Goal: Task Accomplishment & Management: Use online tool/utility

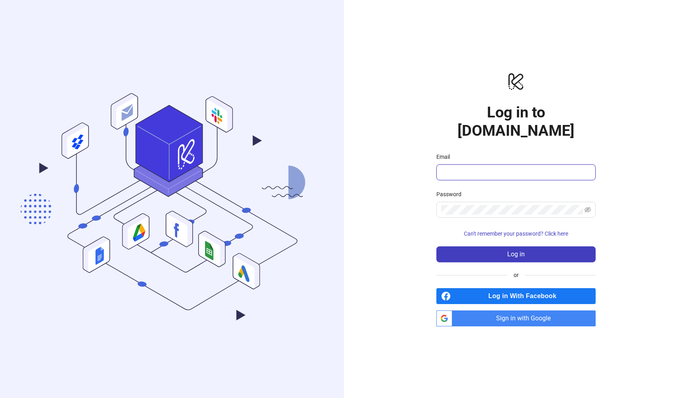
type input "**********"
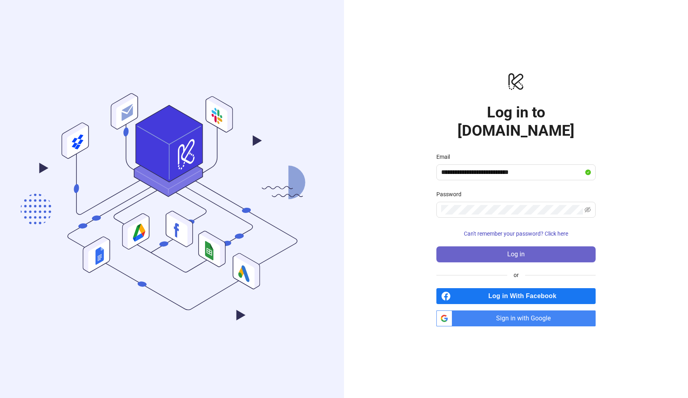
click at [549, 246] on button "Log in" at bounding box center [515, 254] width 159 height 16
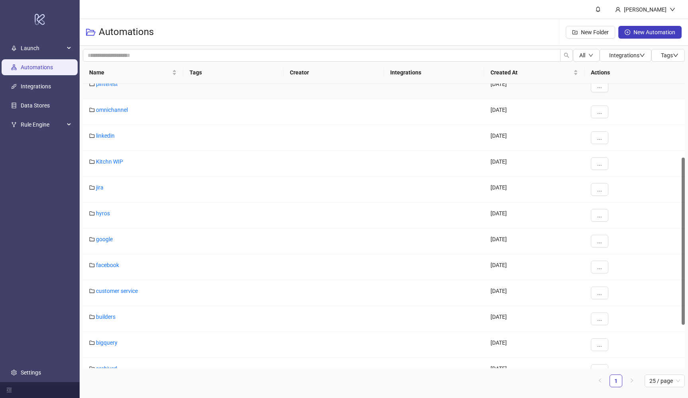
scroll to position [141, 0]
click at [110, 240] on link "google" at bounding box center [104, 238] width 17 height 6
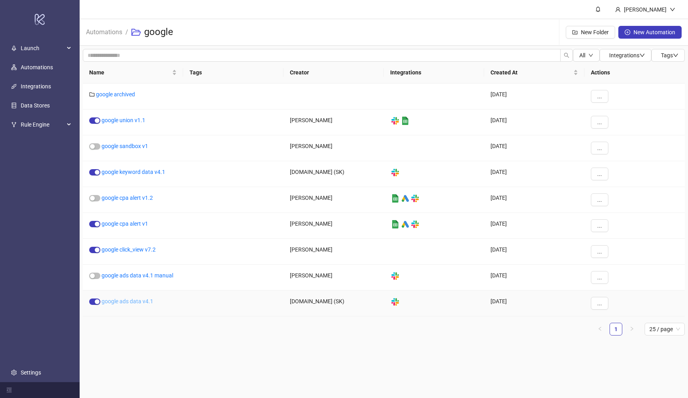
click at [145, 301] on link "google ads data v4.1" at bounding box center [128, 301] width 52 height 6
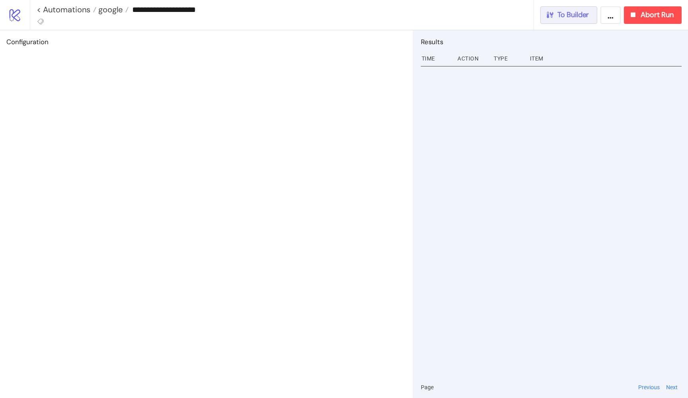
click at [587, 15] on button "To Builder" at bounding box center [568, 15] width 57 height 18
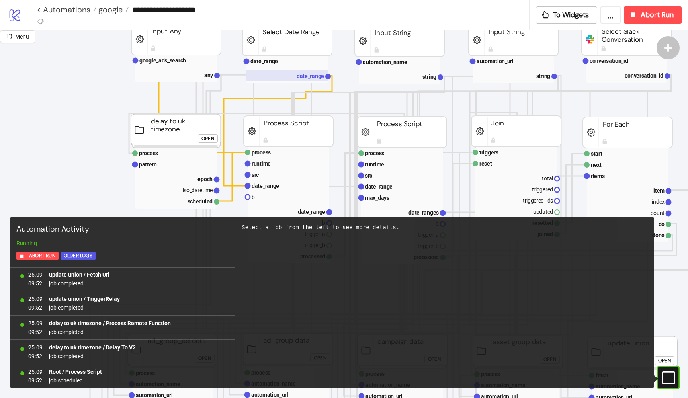
scroll to position [96, 0]
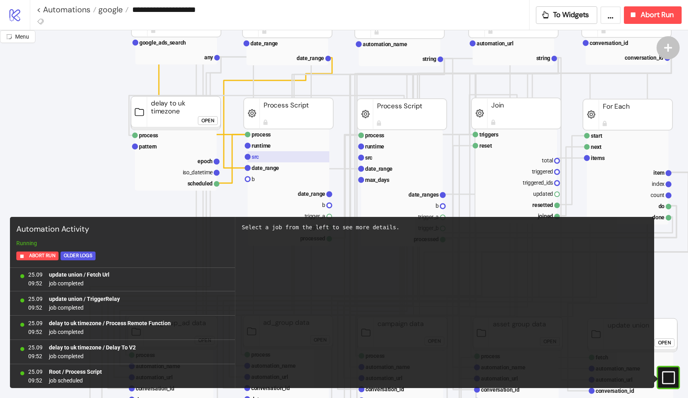
click at [263, 153] on rect at bounding box center [289, 156] width 82 height 11
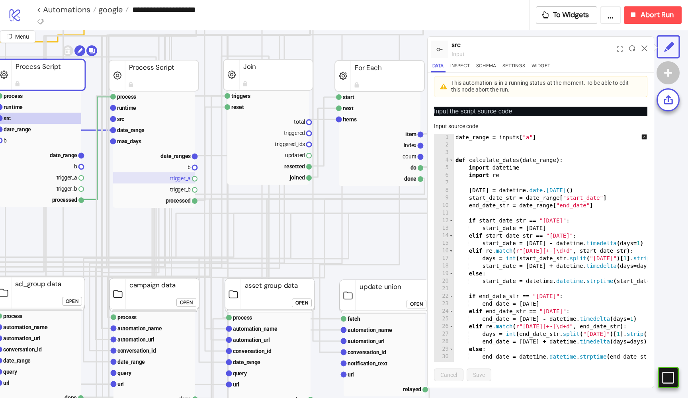
scroll to position [135, 213]
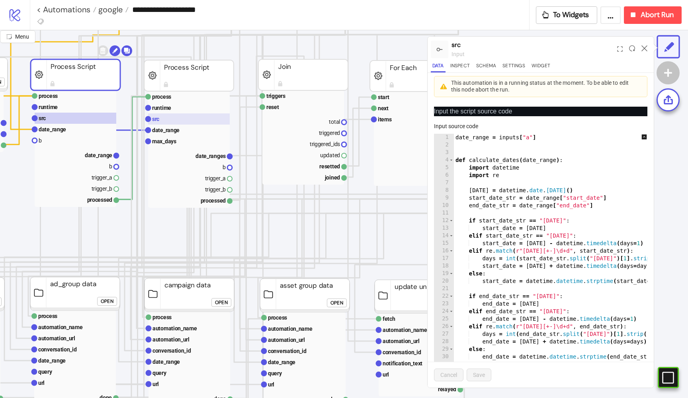
click at [190, 121] on rect at bounding box center [189, 118] width 82 height 11
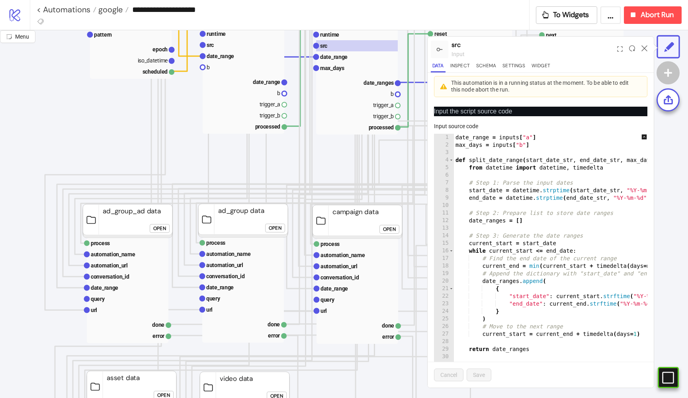
scroll to position [217, 45]
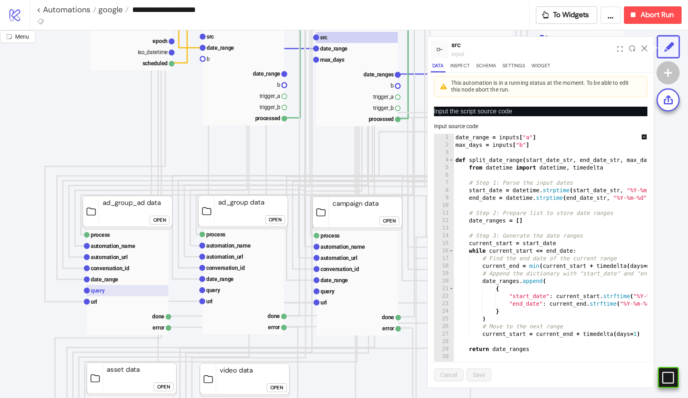
click at [123, 296] on rect at bounding box center [128, 290] width 82 height 11
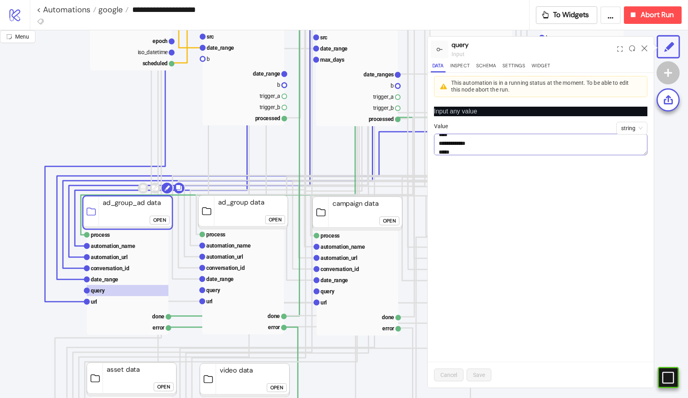
scroll to position [401, 0]
click at [486, 63] on button "Schema" at bounding box center [486, 67] width 23 height 11
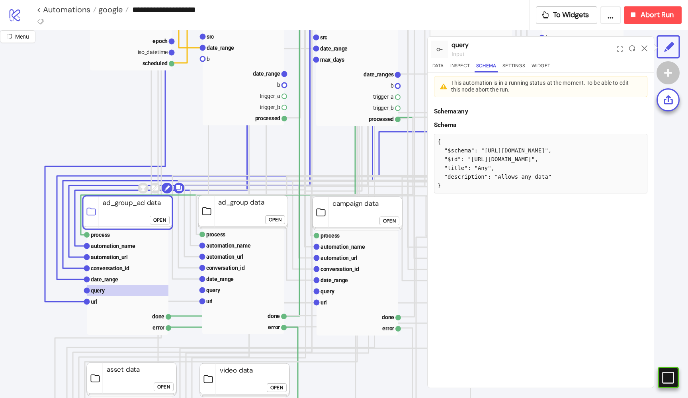
click div "Open"
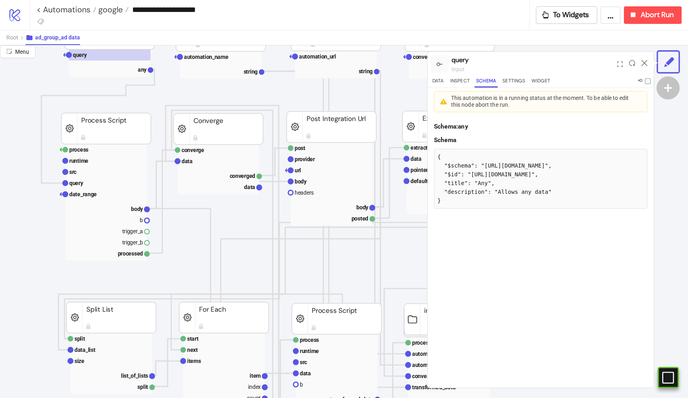
scroll to position [200, 45]
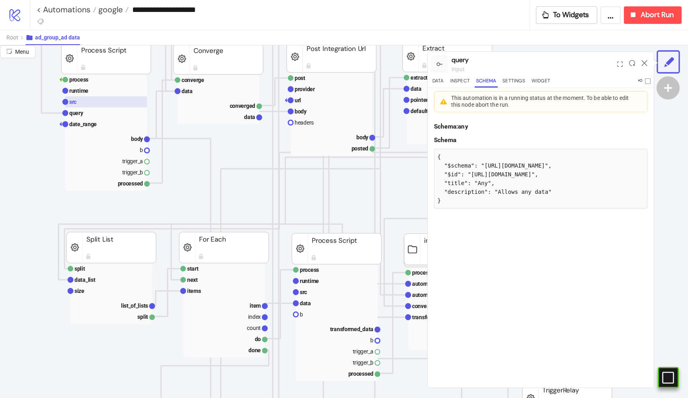
click at [89, 96] on rect at bounding box center [106, 101] width 82 height 11
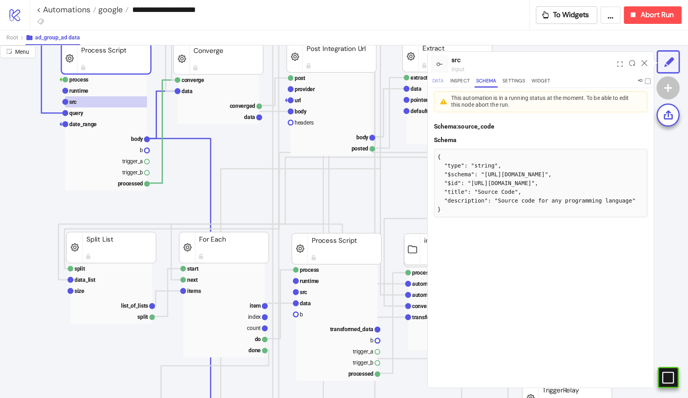
click at [441, 78] on button "Data" at bounding box center [438, 82] width 15 height 11
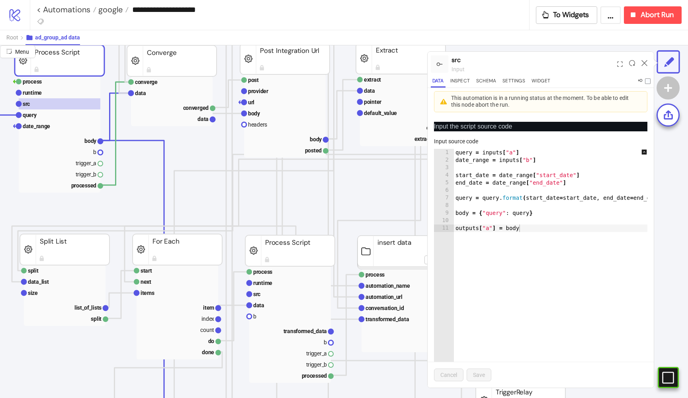
scroll to position [197, 92]
click at [251, 292] on rect at bounding box center [289, 294] width 82 height 11
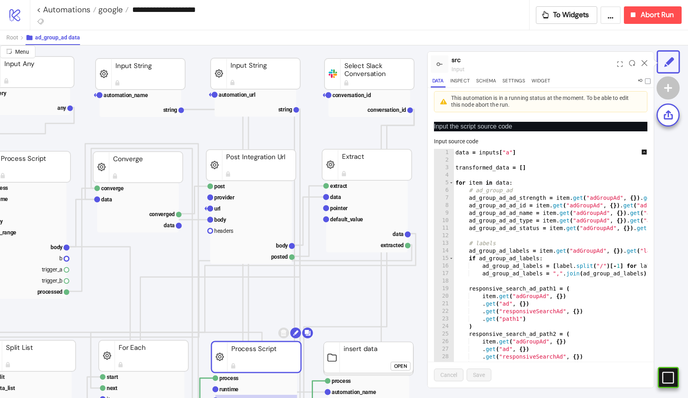
scroll to position [73, 125]
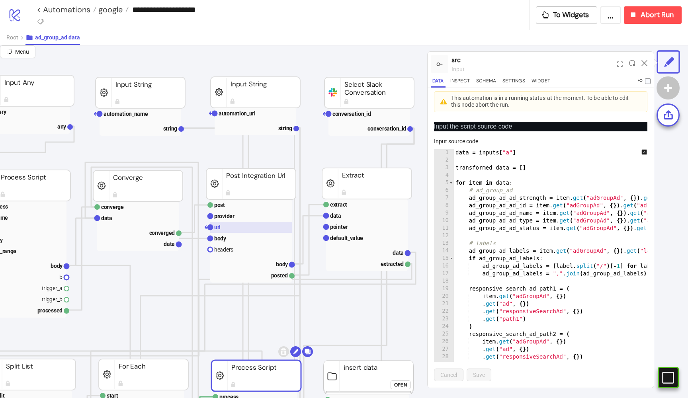
click at [225, 229] on rect at bounding box center [251, 227] width 82 height 11
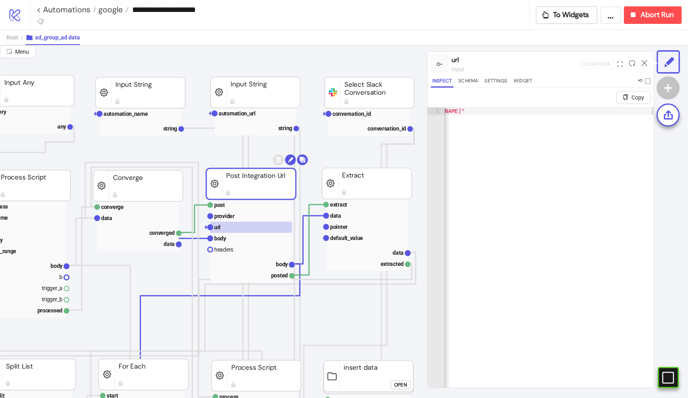
scroll to position [0, 48]
